Goal: Task Accomplishment & Management: Use online tool/utility

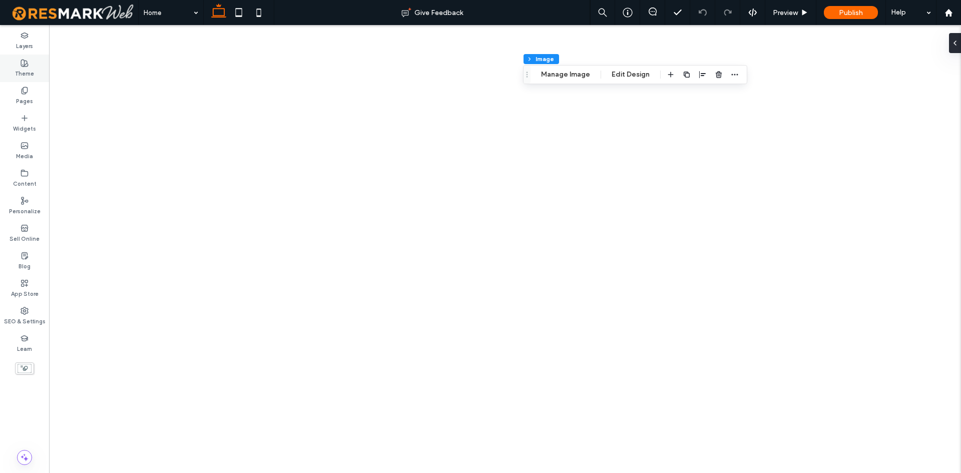
click at [32, 69] on label "Theme" at bounding box center [24, 72] width 19 height 11
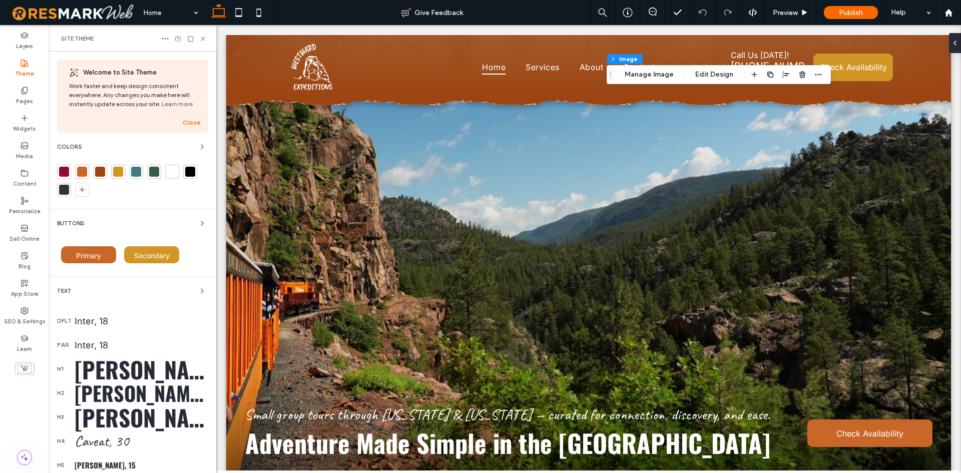
scroll to position [493, 0]
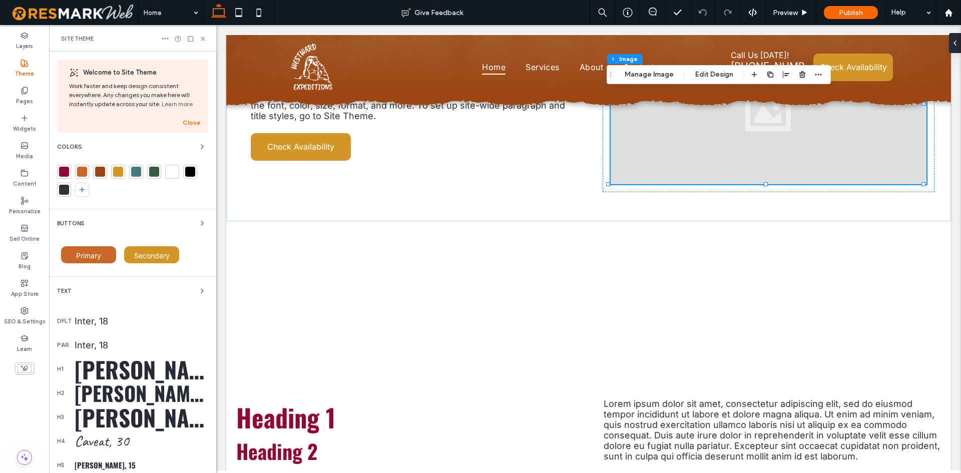
click at [104, 396] on div "[PERSON_NAME], 40" at bounding box center [142, 393] width 134 height 30
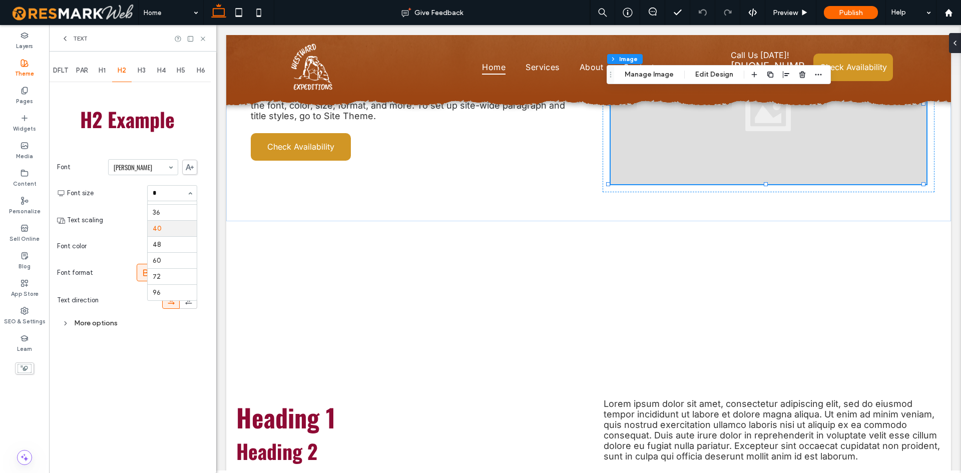
scroll to position [0, 0]
type input "**"
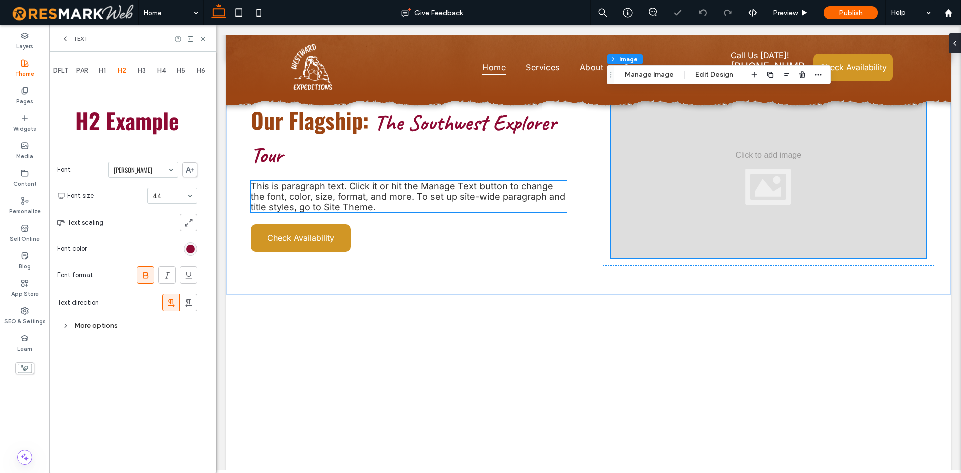
scroll to position [326, 0]
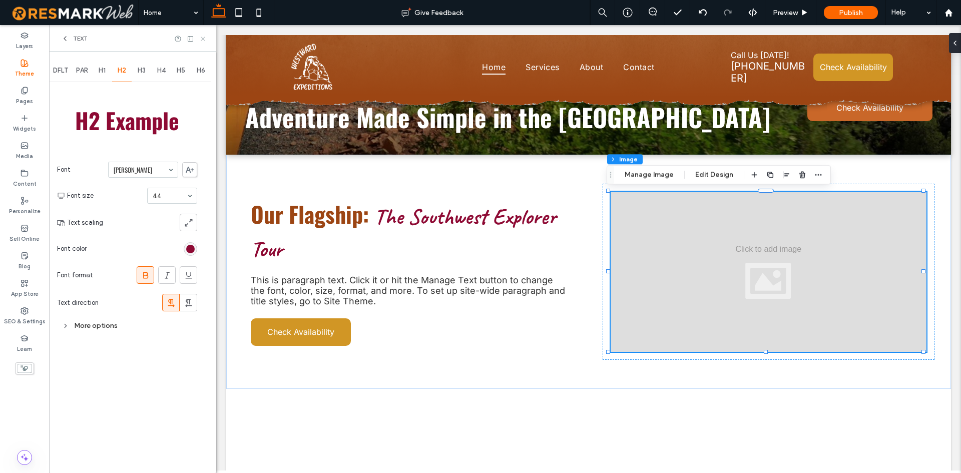
click at [204, 39] on icon at bounding box center [203, 39] width 8 height 8
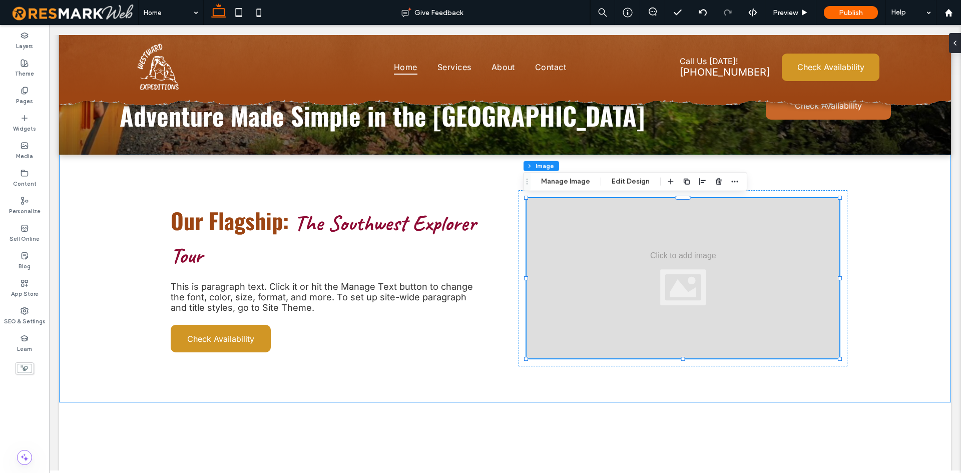
click at [274, 172] on div "Our Flagship: The Southwest Explorer Tour This is paragraph text. Click it or h…" at bounding box center [505, 279] width 720 height 248
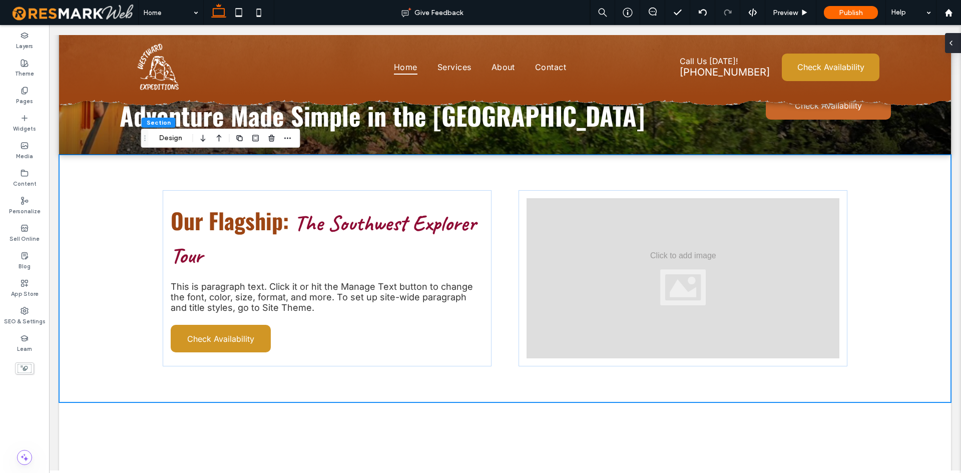
click at [958, 46] on div at bounding box center [953, 43] width 16 height 20
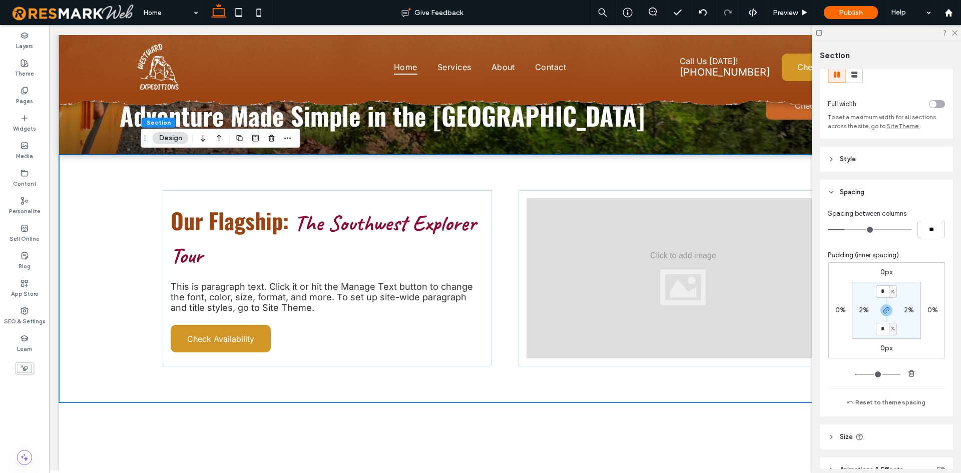
scroll to position [50, 0]
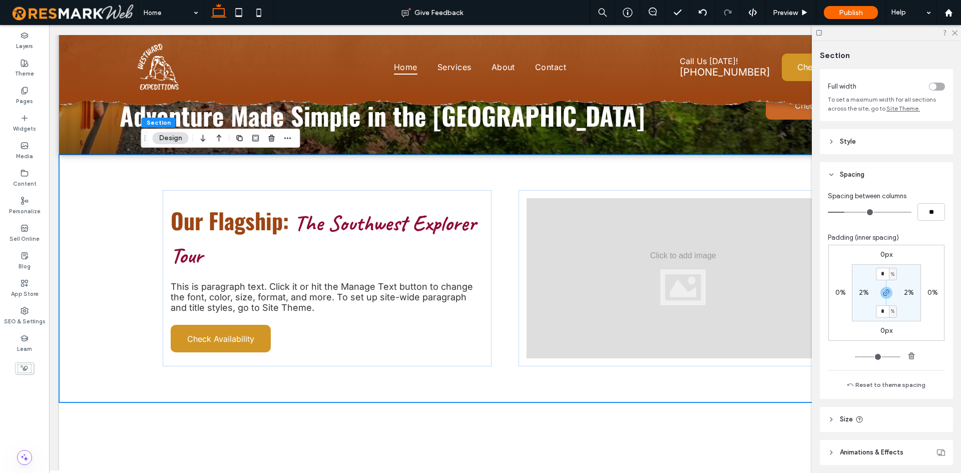
click at [871, 147] on header "Style" at bounding box center [885, 141] width 133 height 25
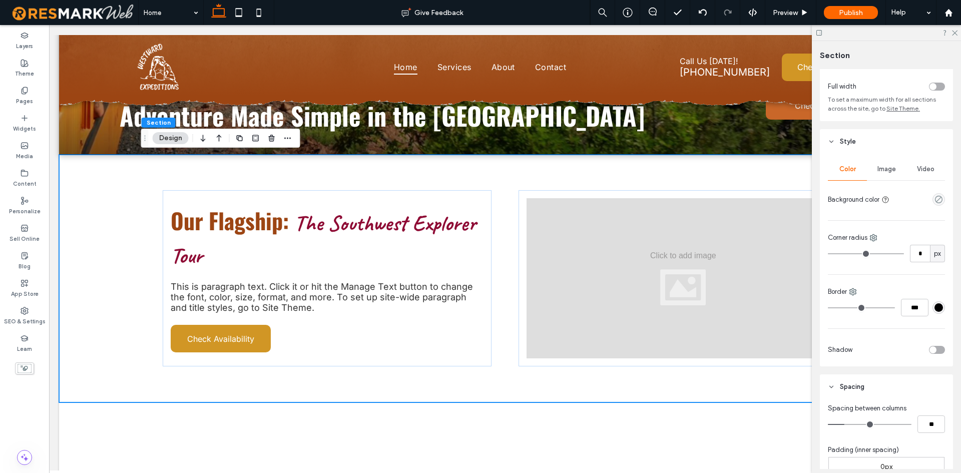
click at [883, 164] on div "Image" at bounding box center [886, 169] width 39 height 22
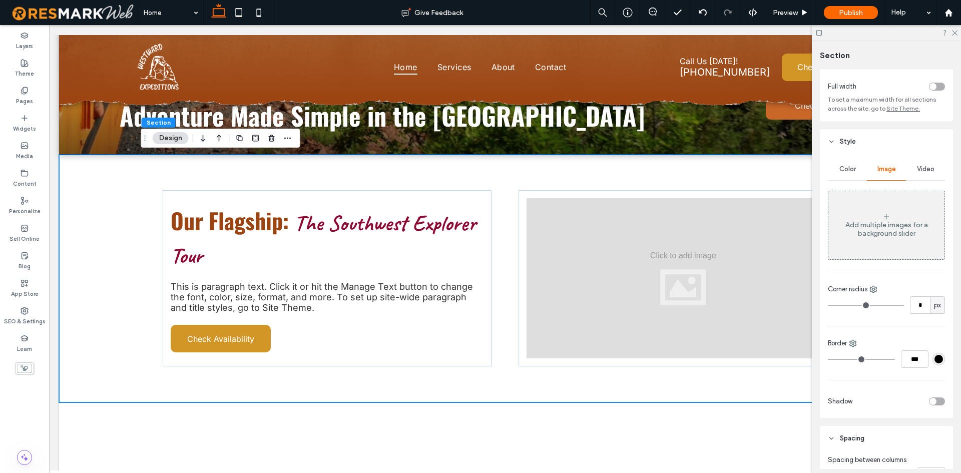
click at [888, 215] on div "Add multiple images for a background slider" at bounding box center [886, 225] width 116 height 66
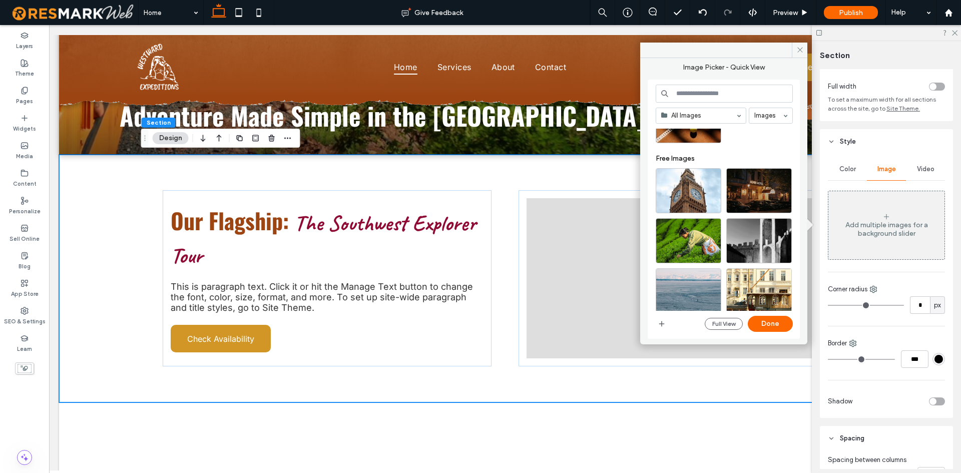
scroll to position [300, 0]
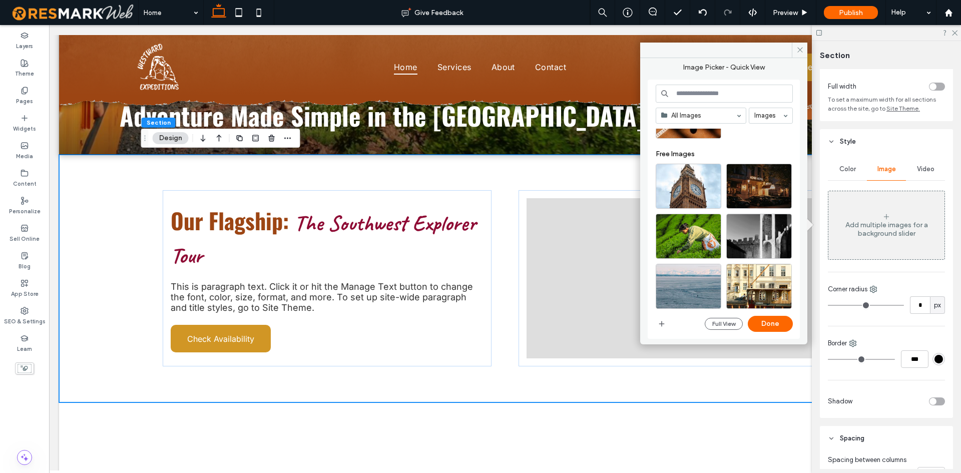
click at [757, 413] on div "Small group tours through [US_STATE] & [US_STATE] — curated for connection, dis…" at bounding box center [505, 243] width 892 height 1068
click at [796, 50] on icon at bounding box center [800, 50] width 8 height 8
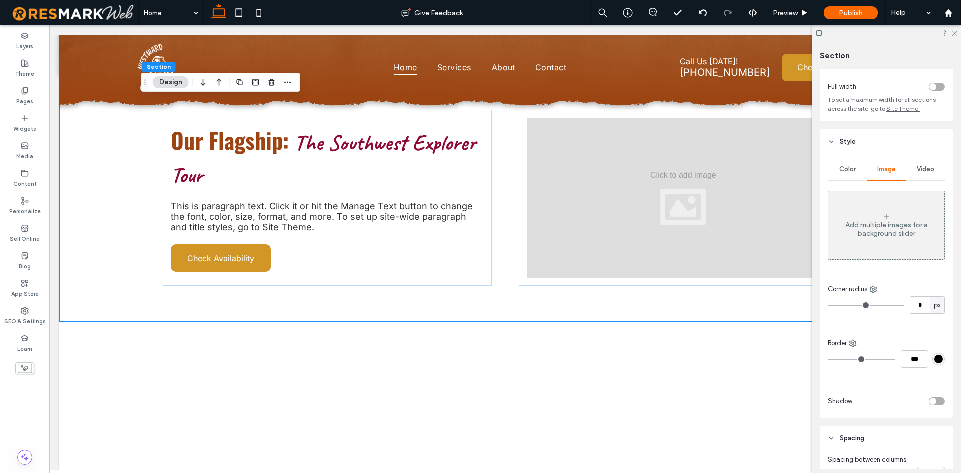
scroll to position [476, 0]
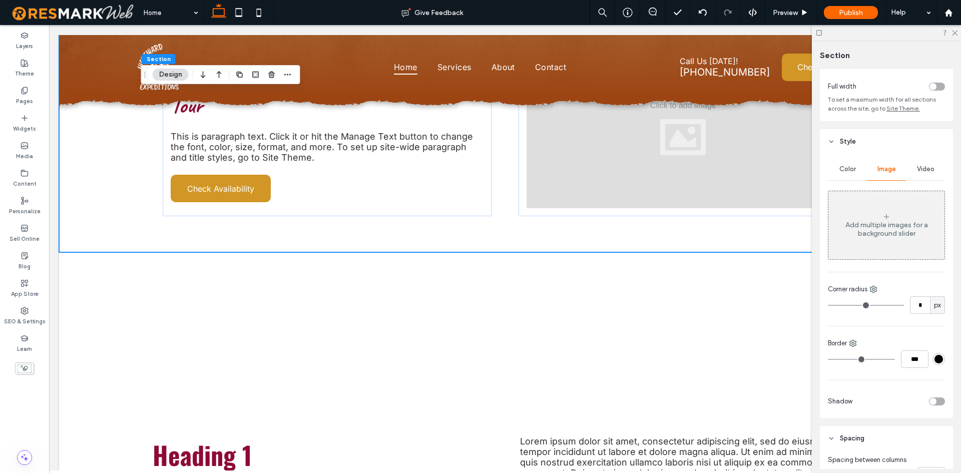
drag, startPoint x: 442, startPoint y: 274, endPoint x: 260, endPoint y: 311, distance: 185.9
click at [260, 311] on div "Small group tours through [US_STATE] & [US_STATE] — curated for connection, dis…" at bounding box center [505, 93] width 892 height 1068
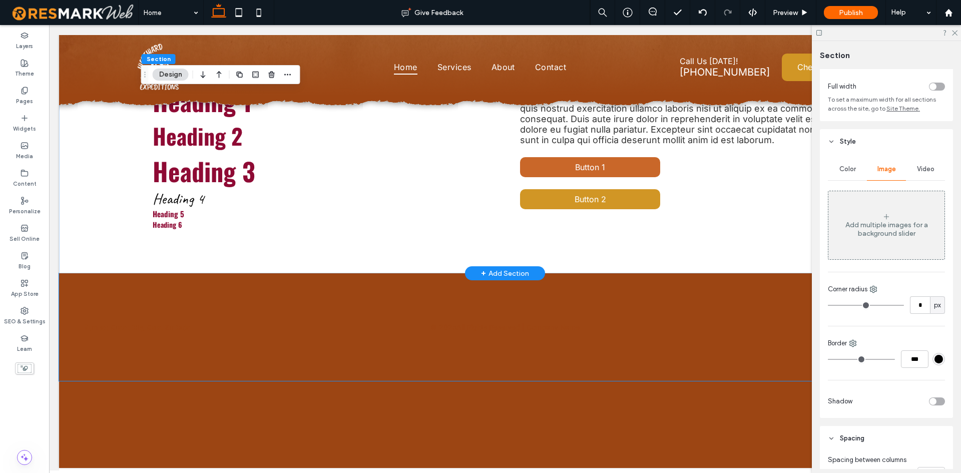
scroll to position [834, 0]
click at [32, 150] on label "Media" at bounding box center [24, 155] width 17 height 11
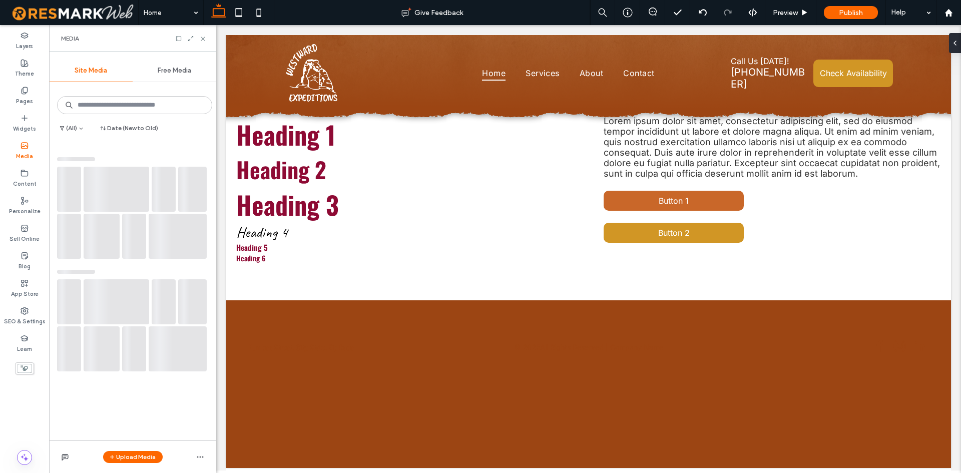
scroll to position [774, 0]
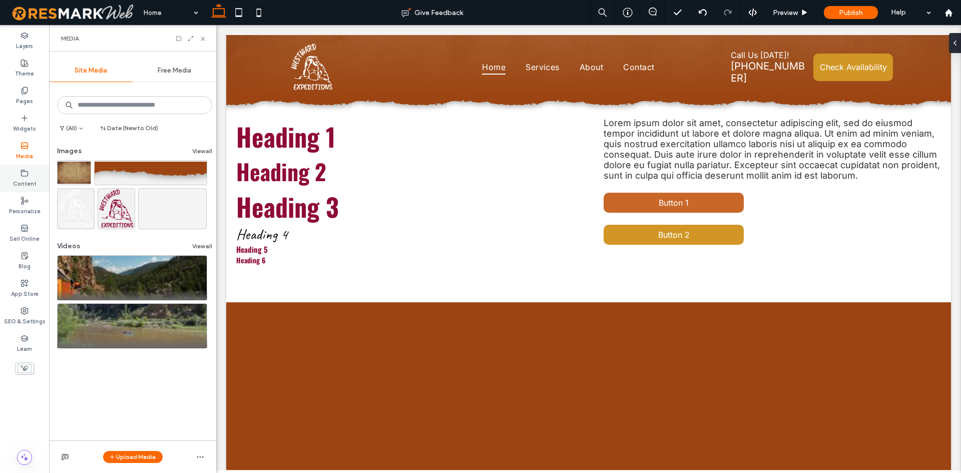
click at [30, 174] on div "Content" at bounding box center [24, 179] width 49 height 28
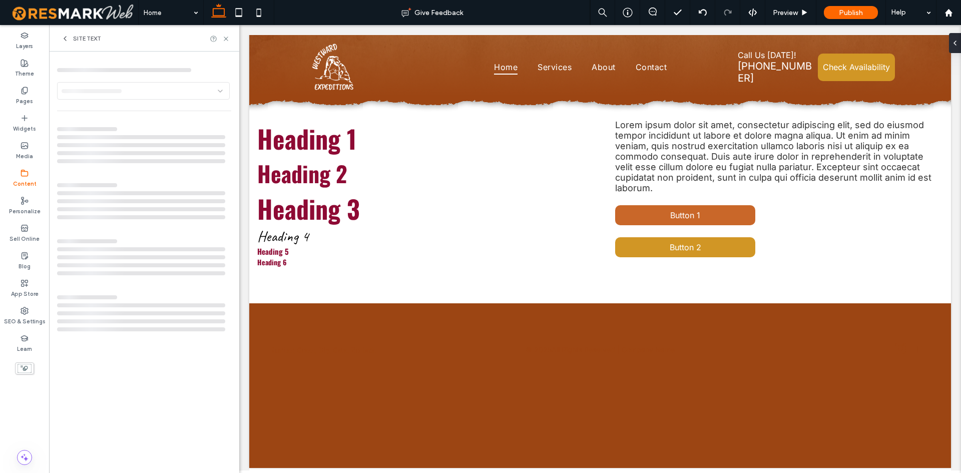
scroll to position [766, 0]
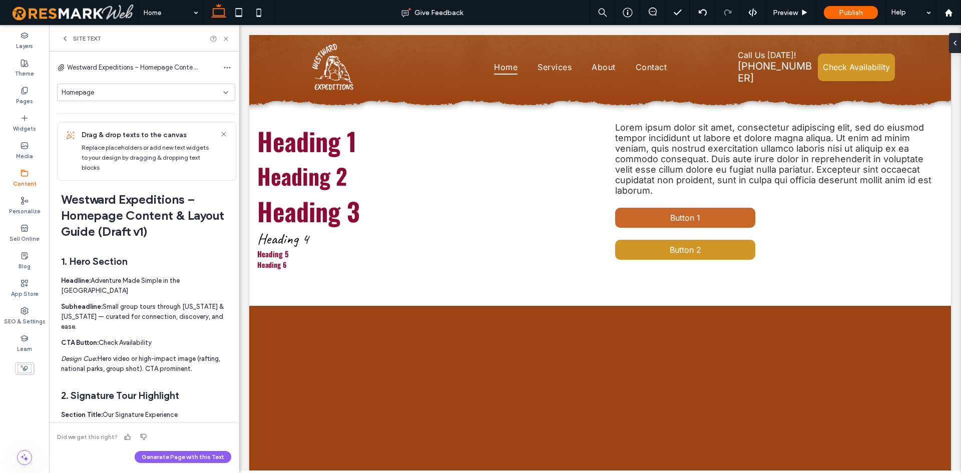
click at [79, 37] on span "Site Text" at bounding box center [87, 39] width 28 height 8
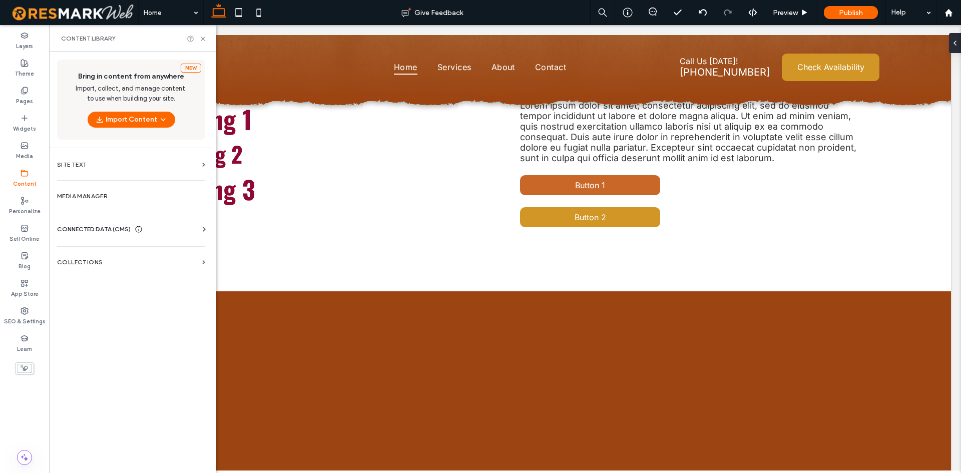
scroll to position [827, 0]
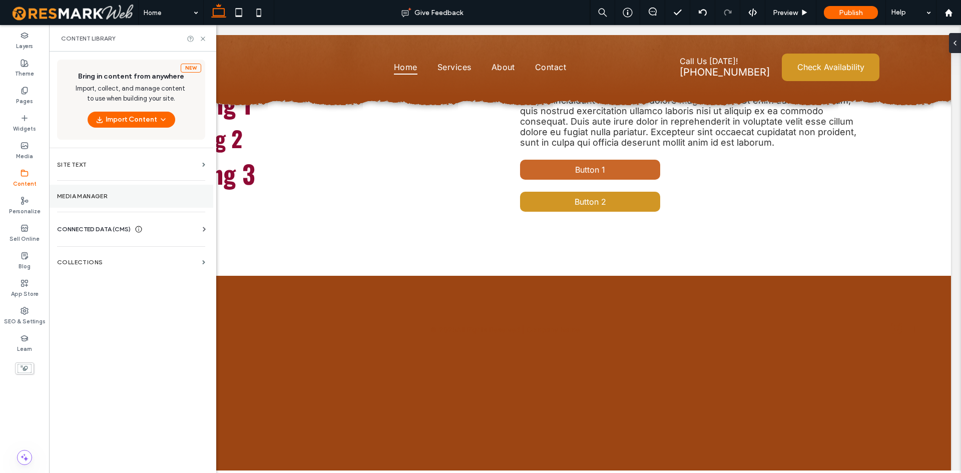
click at [105, 201] on section "Media Manager" at bounding box center [131, 196] width 164 height 23
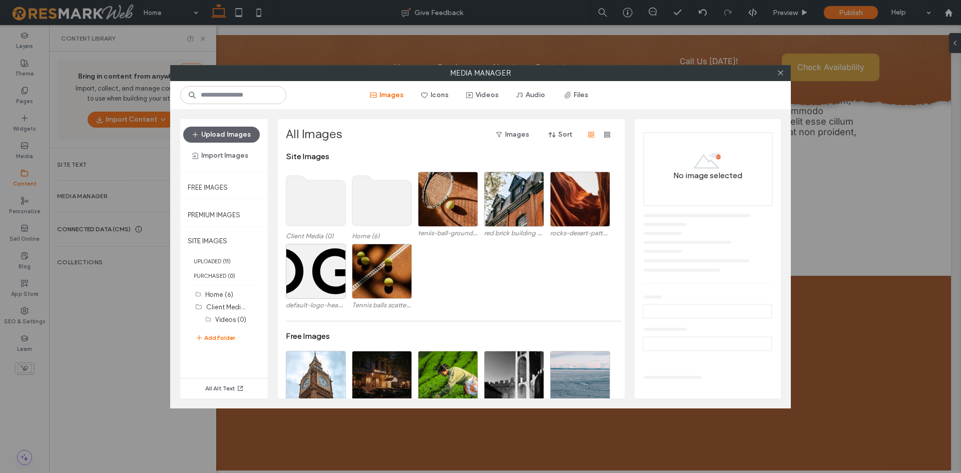
click at [227, 345] on div "Home (6) Client Media (0) Videos (0) Add Folder" at bounding box center [229, 321] width 68 height 66
click at [225, 333] on button "Add Folder" at bounding box center [215, 338] width 40 height 12
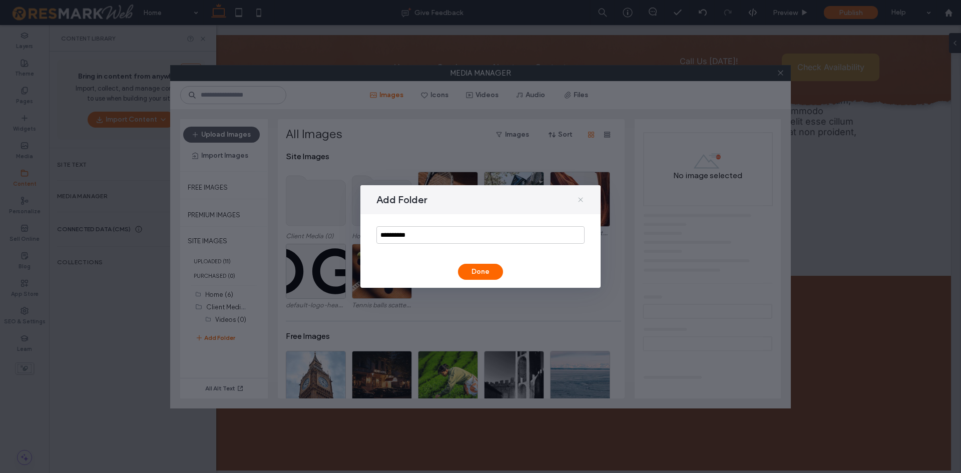
click at [577, 202] on icon at bounding box center [580, 200] width 8 height 8
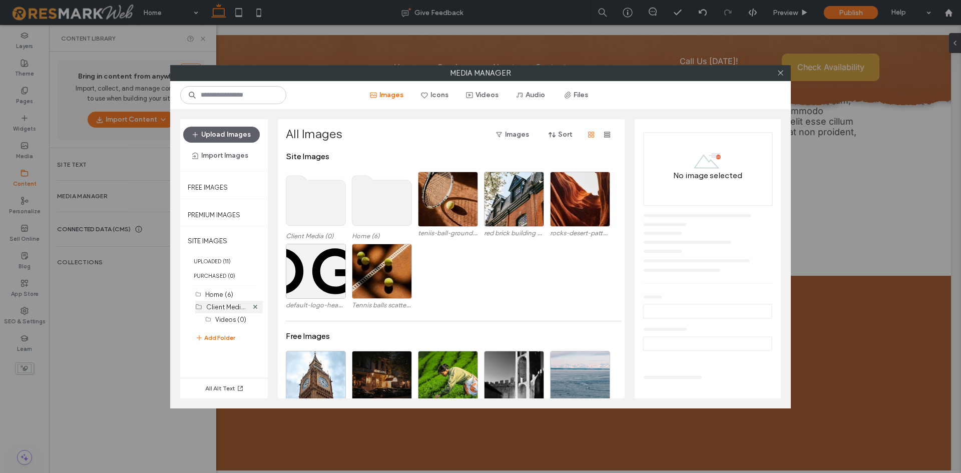
click at [230, 305] on label "Client Media (0)" at bounding box center [230, 307] width 49 height 10
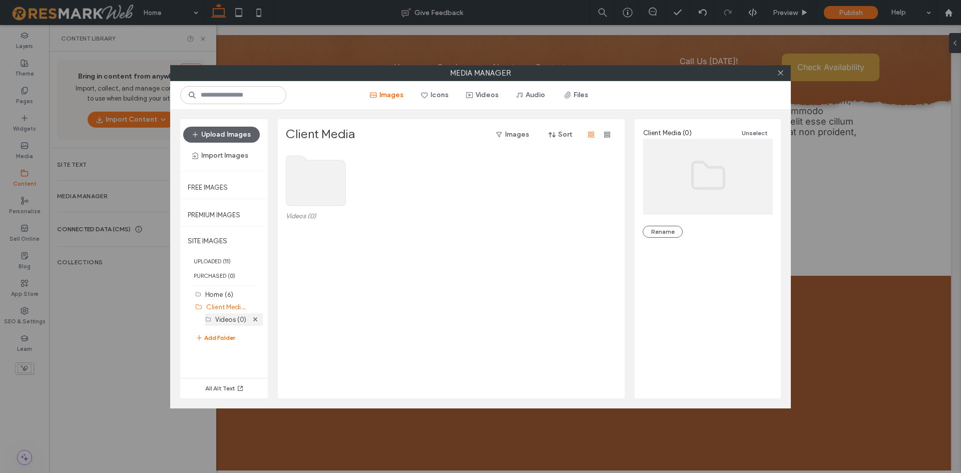
click at [235, 318] on label "Videos (0)" at bounding box center [230, 320] width 31 height 8
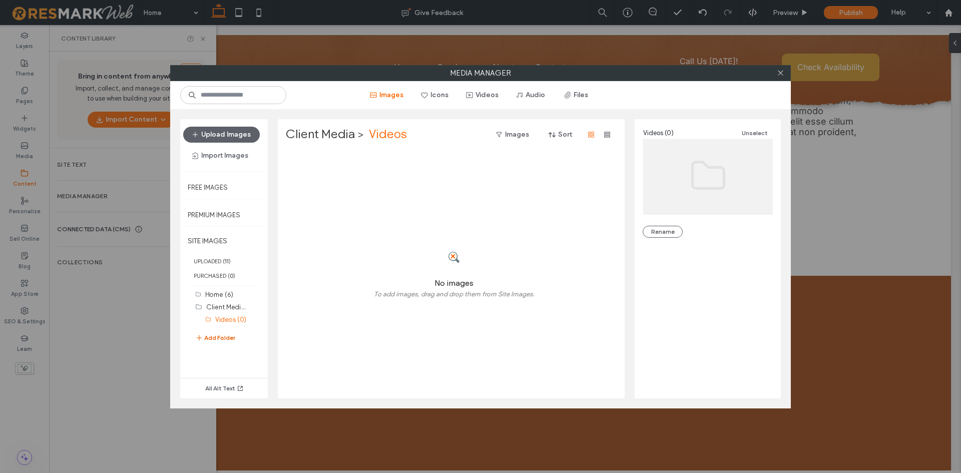
click at [228, 336] on button "Add Folder" at bounding box center [215, 338] width 40 height 12
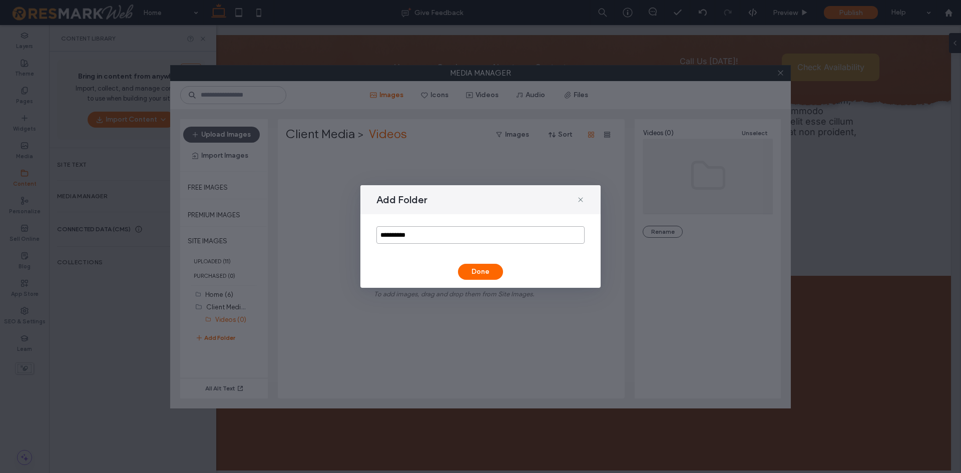
click at [407, 232] on input "**********" at bounding box center [480, 235] width 208 height 18
type input "*"
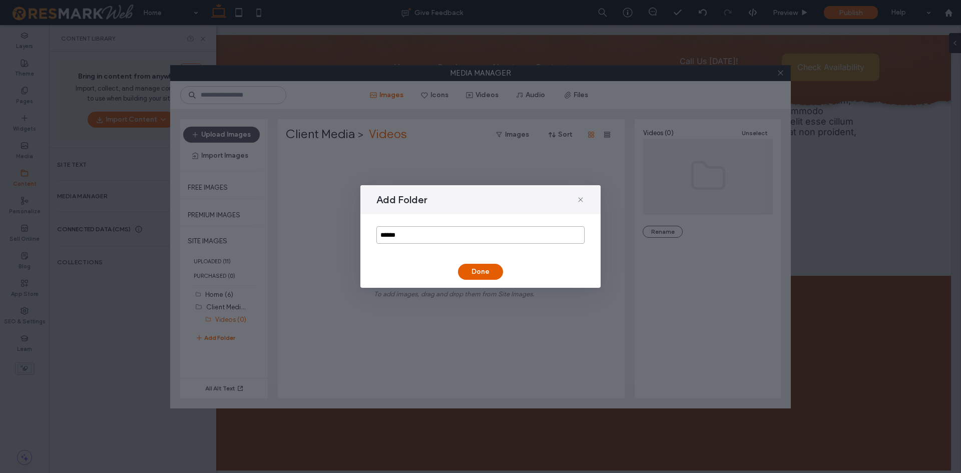
type input "******"
click at [471, 275] on button "Done" at bounding box center [480, 272] width 45 height 16
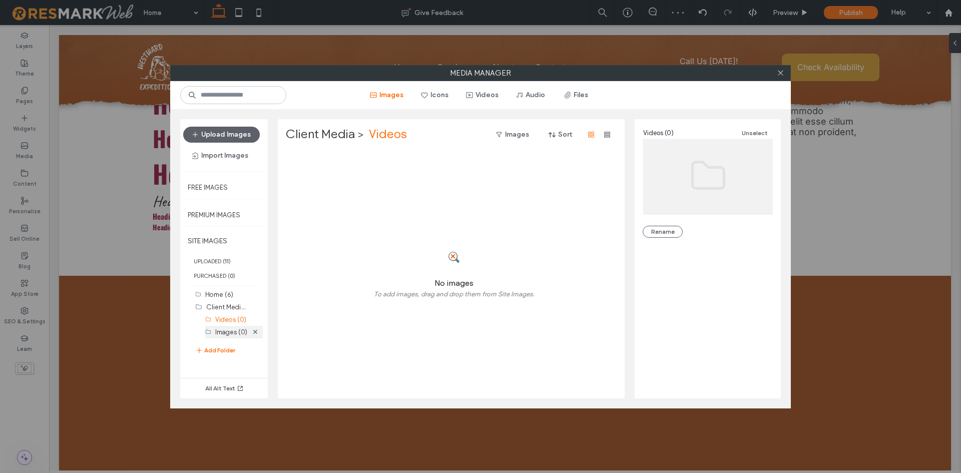
click at [226, 332] on label "Images (0)" at bounding box center [231, 332] width 32 height 8
click at [235, 137] on button "Upload Images" at bounding box center [221, 135] width 77 height 16
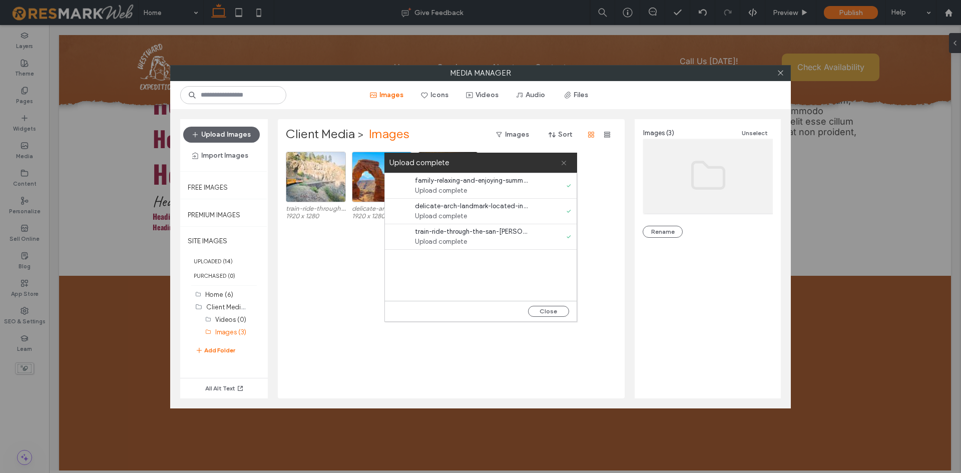
click at [565, 160] on icon at bounding box center [563, 163] width 7 height 7
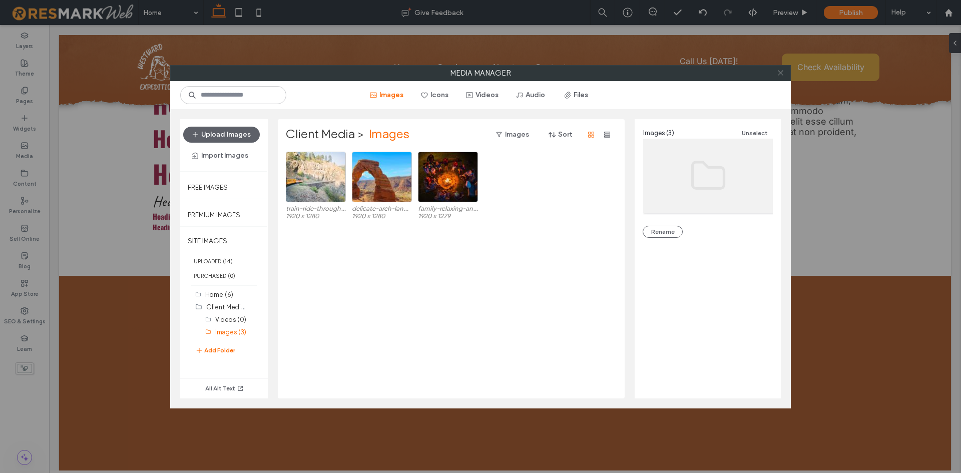
click at [778, 75] on icon at bounding box center [780, 73] width 8 height 8
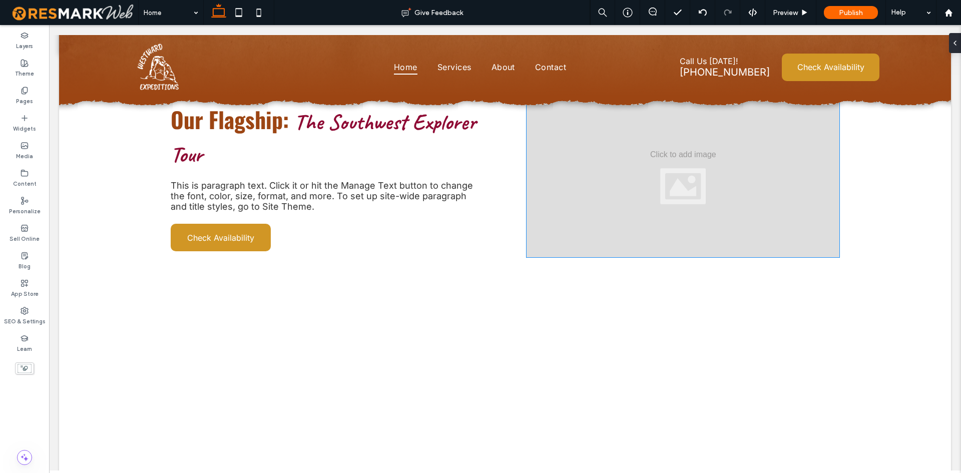
scroll to position [277, 0]
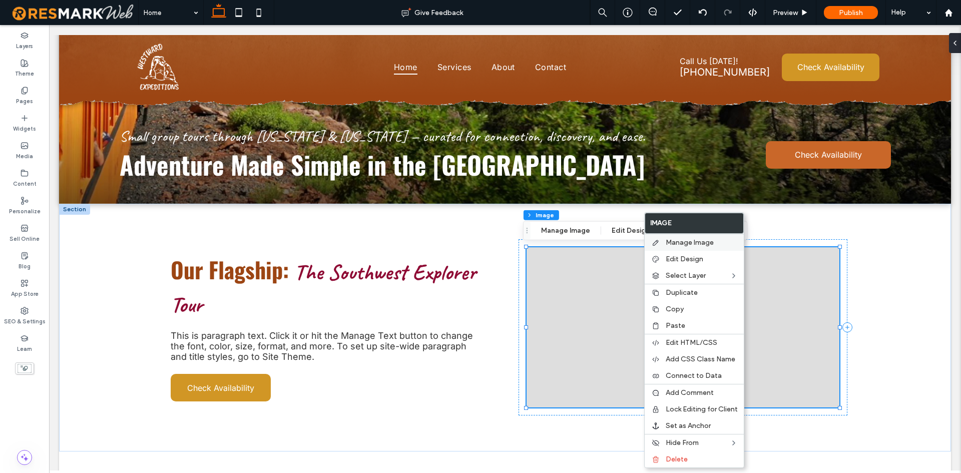
click at [676, 240] on span "Manage Image" at bounding box center [689, 242] width 48 height 9
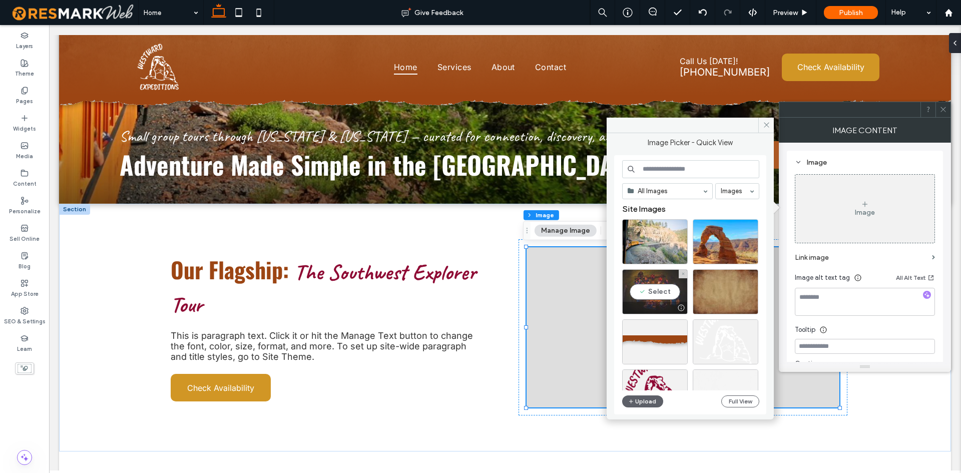
click at [654, 293] on div "Select" at bounding box center [655, 291] width 66 height 45
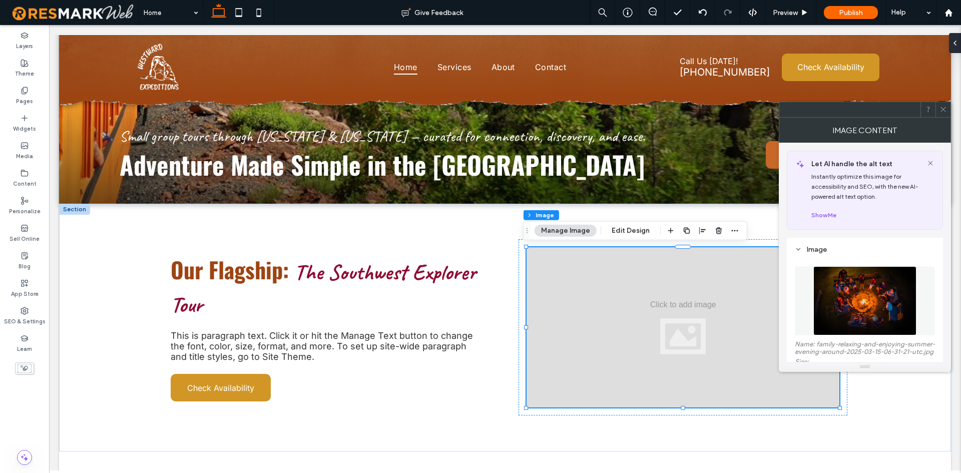
click at [949, 110] on div at bounding box center [942, 109] width 15 height 15
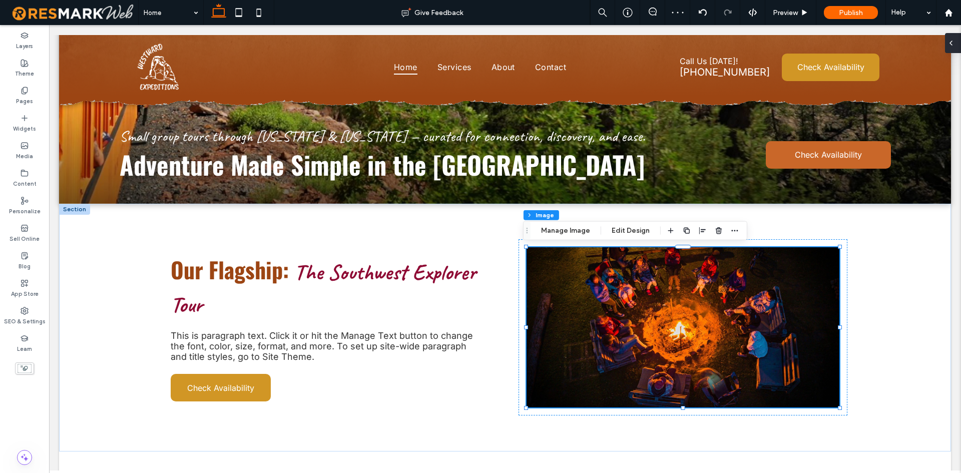
click at [952, 47] on icon at bounding box center [951, 43] width 8 height 8
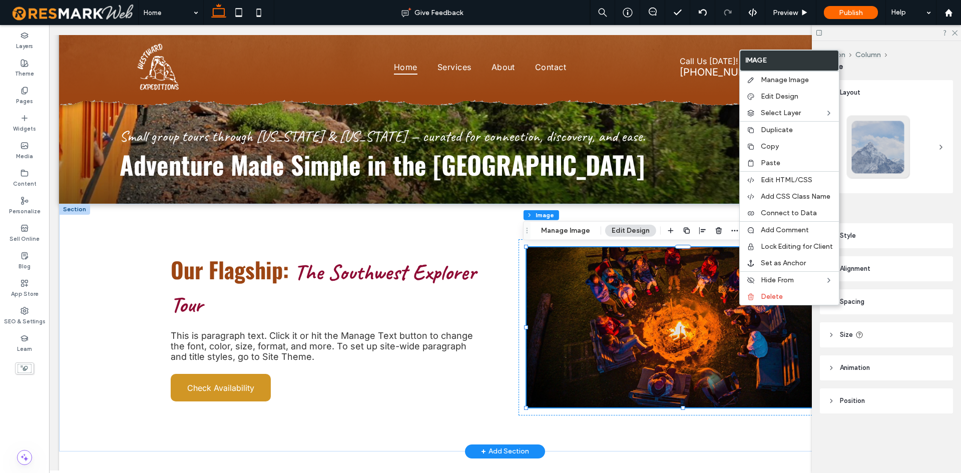
click at [674, 291] on img at bounding box center [682, 327] width 313 height 160
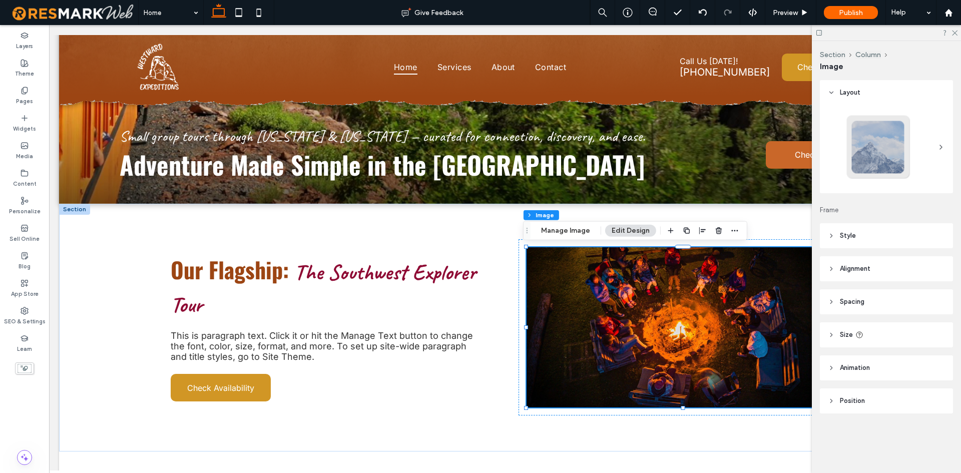
click at [879, 336] on header "Size" at bounding box center [885, 334] width 133 height 25
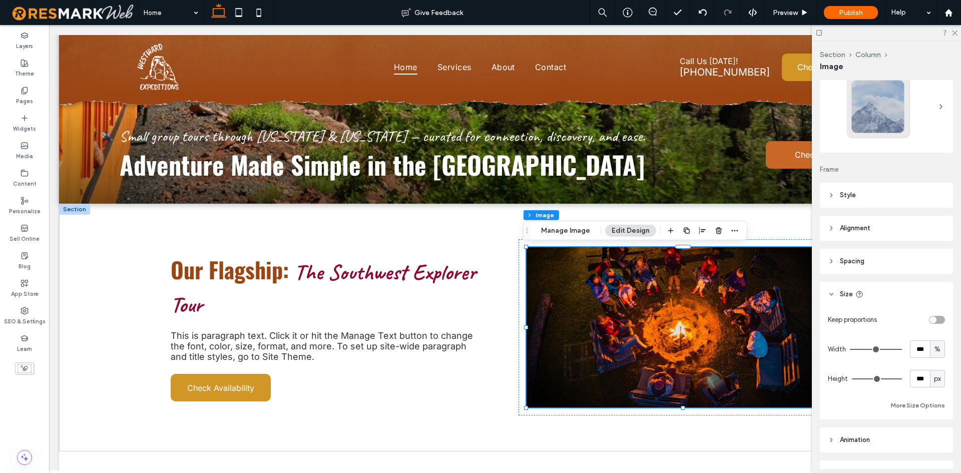
scroll to position [41, 0]
click at [912, 376] on input "***" at bounding box center [920, 378] width 20 height 18
type input "***"
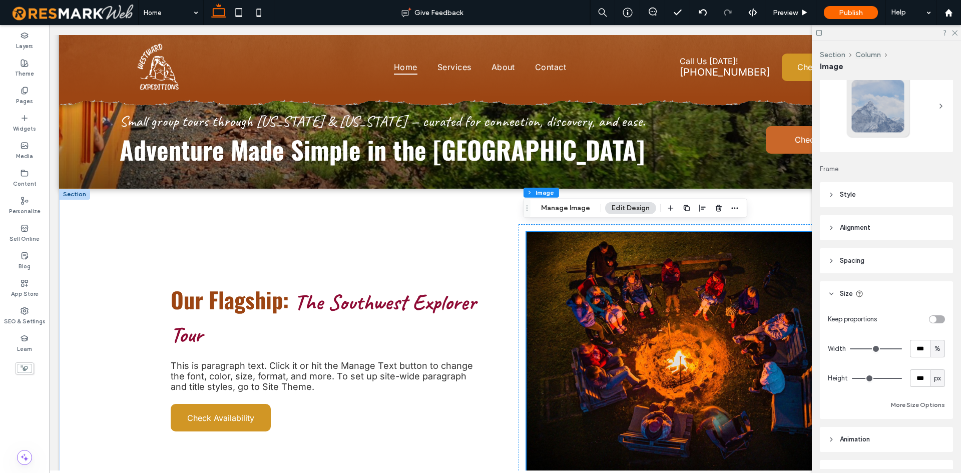
scroll to position [274, 0]
